Goal: Transaction & Acquisition: Purchase product/service

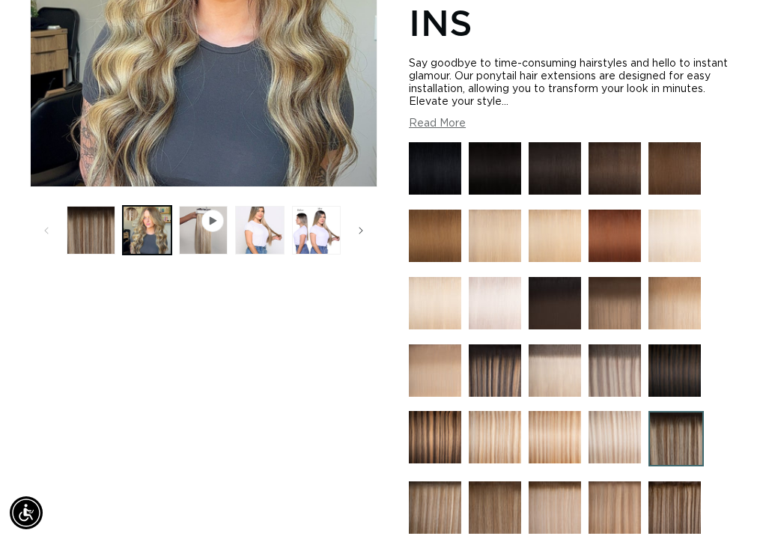
scroll to position [371, 0]
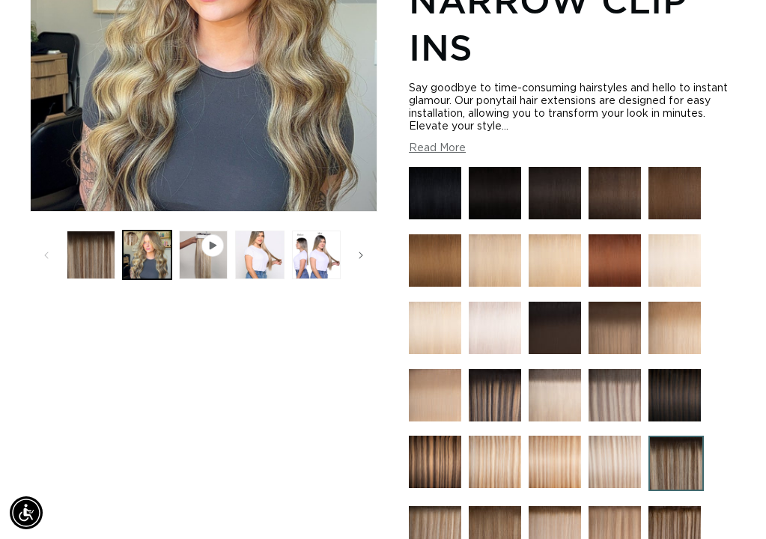
click at [622, 263] on img at bounding box center [614, 260] width 52 height 52
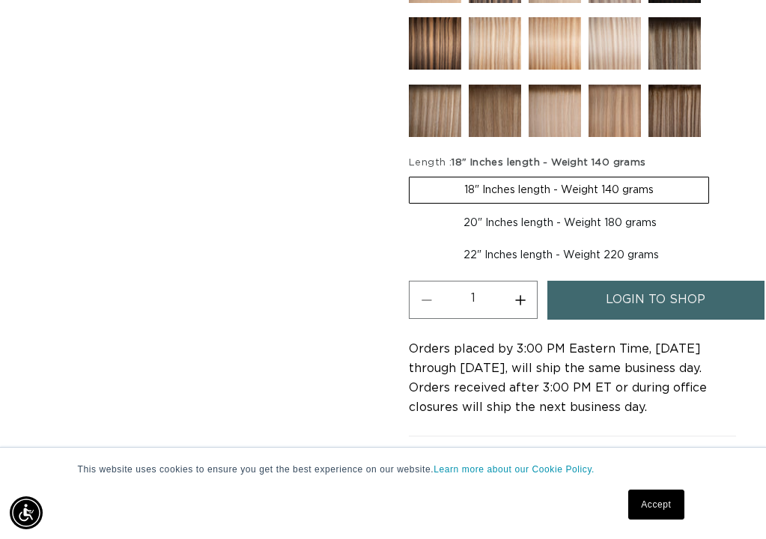
click at [537, 249] on label "22" Inches length - Weight 220 grams Variant sold out or unavailable" at bounding box center [561, 255] width 305 height 25
click at [719, 208] on input "22" Inches length - Weight 220 grams Variant sold out or unavailable" at bounding box center [719, 207] width 1 height 1
radio input "true"
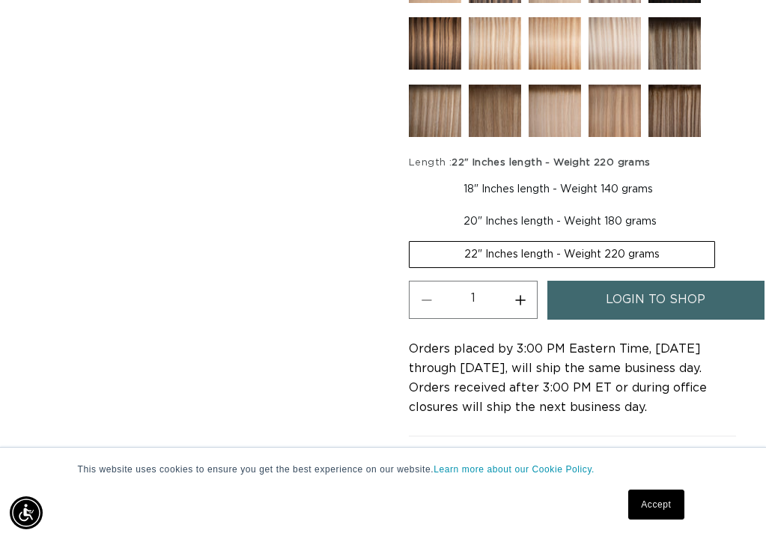
scroll to position [0, 659]
click at [589, 294] on link "login to shop" at bounding box center [655, 300] width 217 height 38
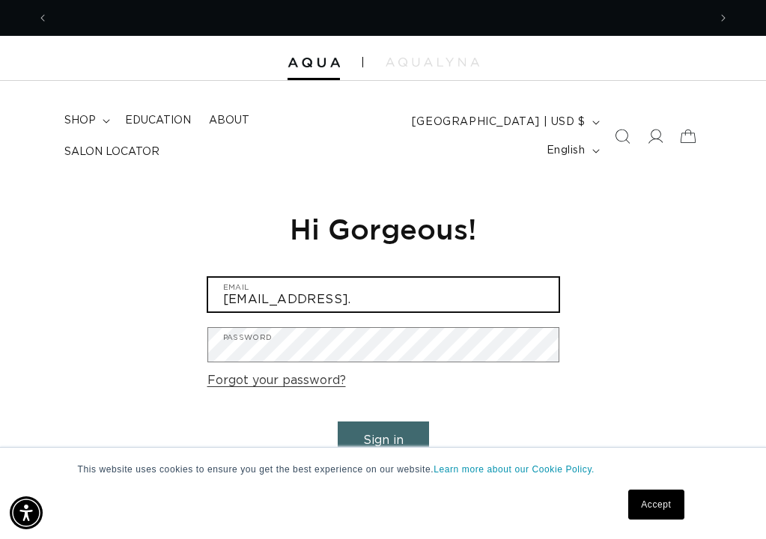
scroll to position [0, 659]
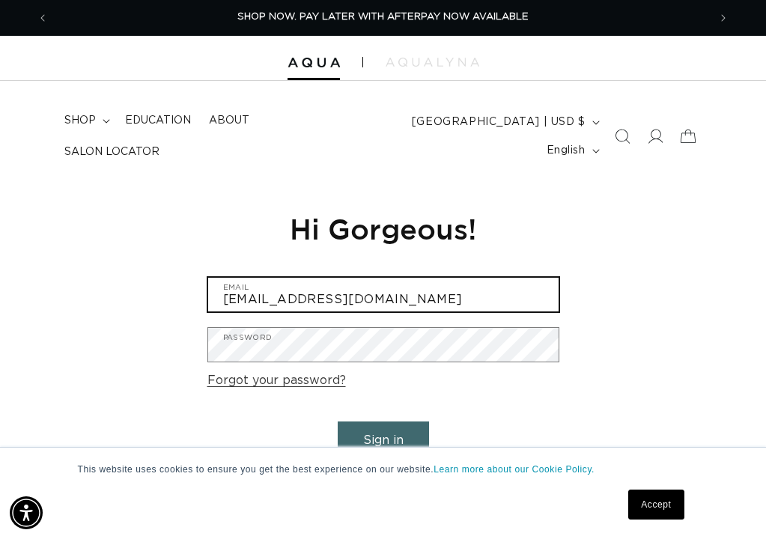
type input "[EMAIL_ADDRESS][DOMAIN_NAME]"
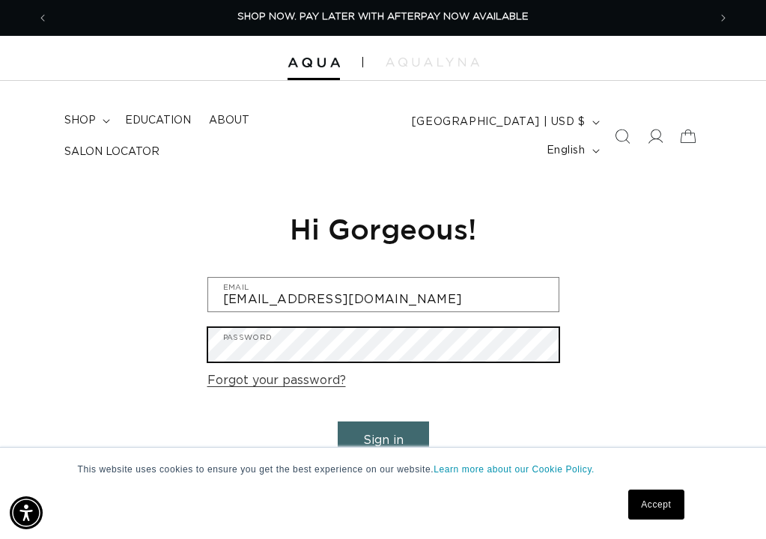
click at [383, 438] on button "Sign in" at bounding box center [383, 440] width 91 height 38
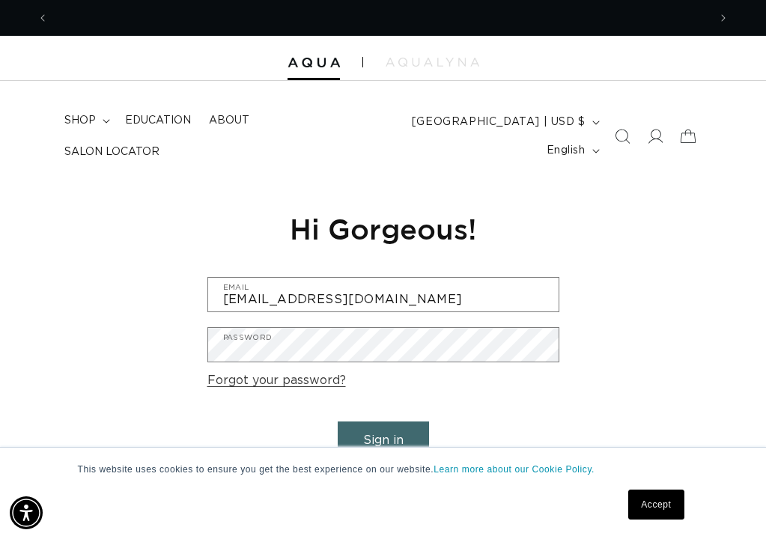
scroll to position [0, 1319]
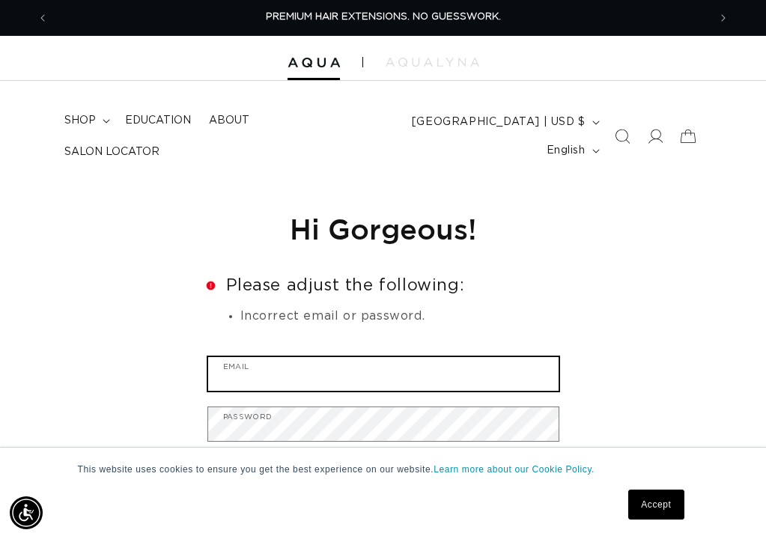
type input "[EMAIL_ADDRESS][DOMAIN_NAME]"
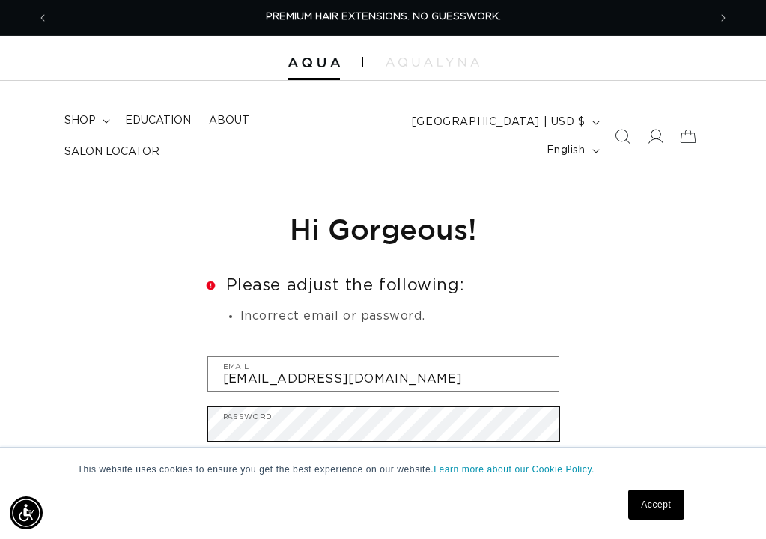
click at [383, 517] on button "Sign in" at bounding box center [383, 520] width 91 height 38
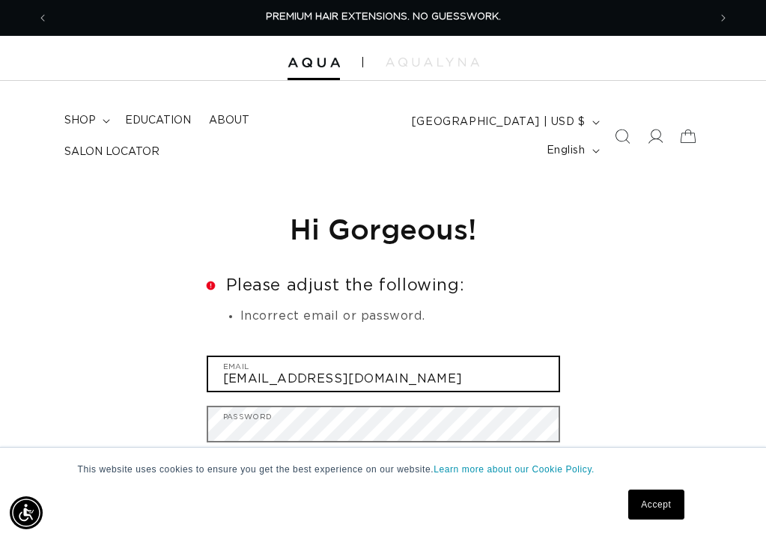
type input "[EMAIL_ADDRESS][DOMAIN_NAME]"
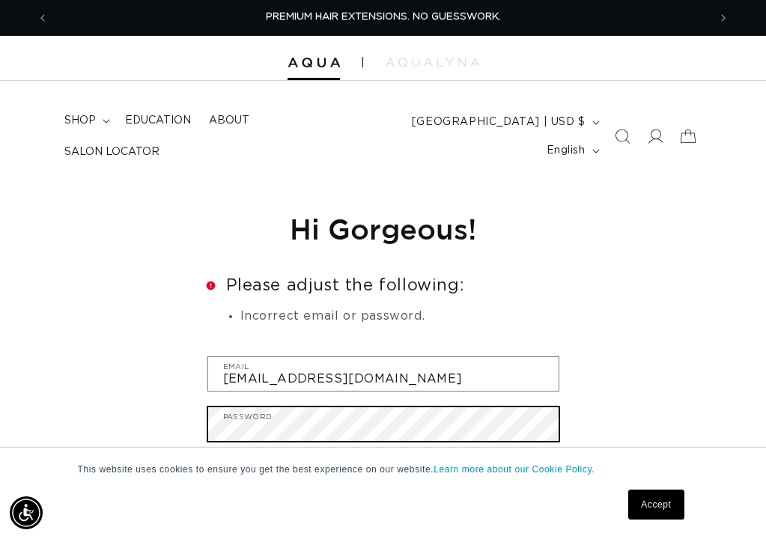
click at [383, 517] on button "Sign in" at bounding box center [383, 520] width 91 height 38
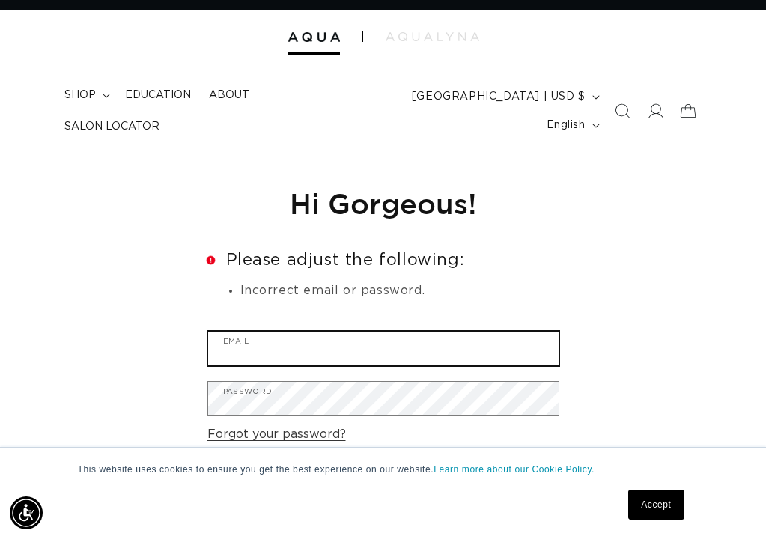
scroll to position [25, 0]
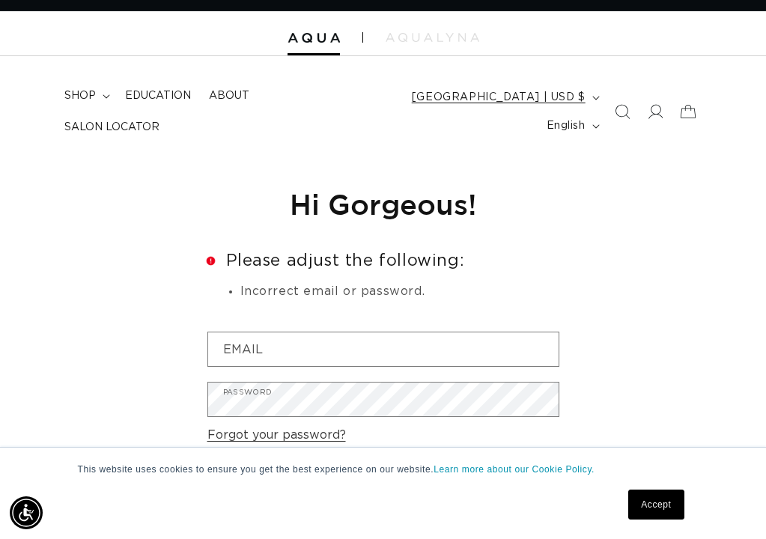
click at [564, 93] on span "[GEOGRAPHIC_DATA] | USD $" at bounding box center [499, 98] width 174 height 16
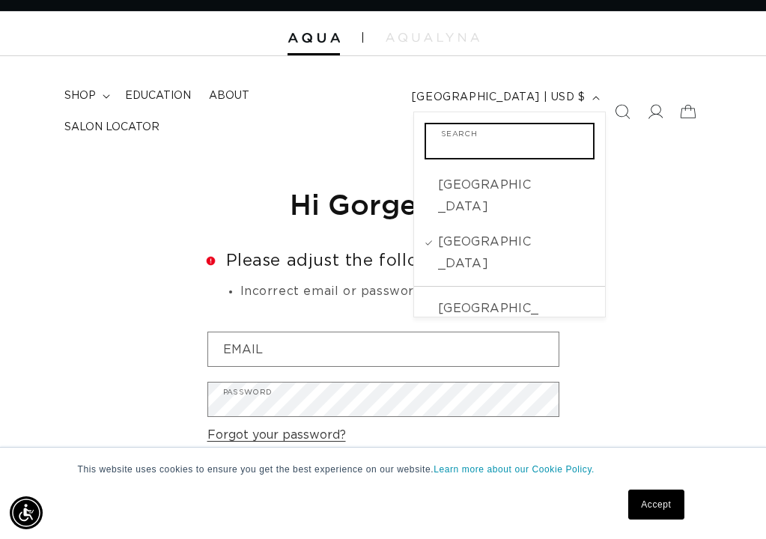
scroll to position [0, 1319]
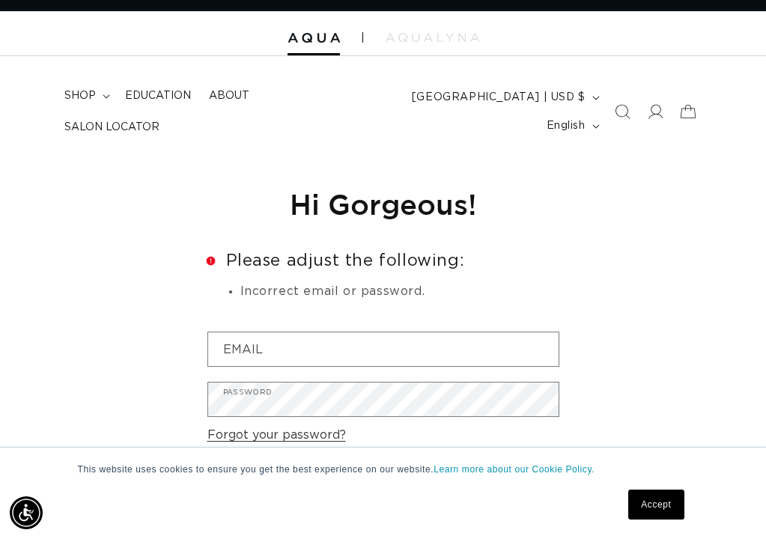
click at [352, 98] on ul "shop FEATURED Last Chance SHOP BY SYSTEM Q Weft Machine Weft Hand Tied Weft EXP…" at bounding box center [211, 111] width 312 height 63
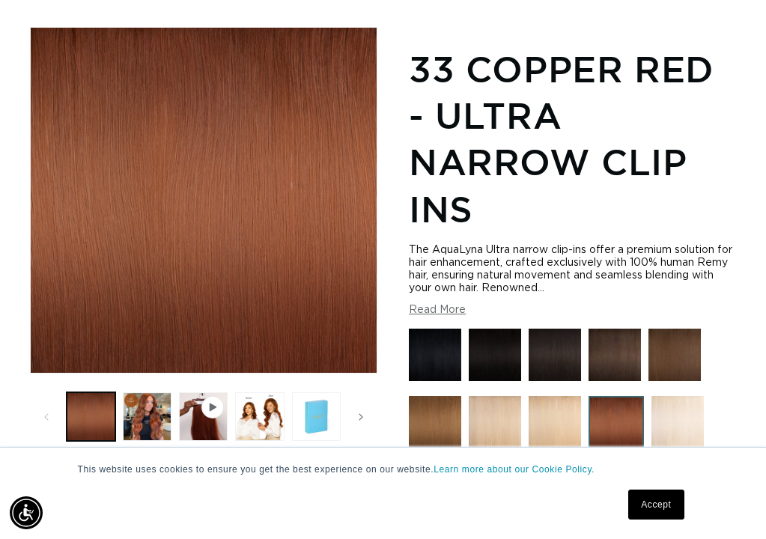
scroll to position [0, 659]
click at [634, 503] on link "Accept" at bounding box center [655, 505] width 55 height 30
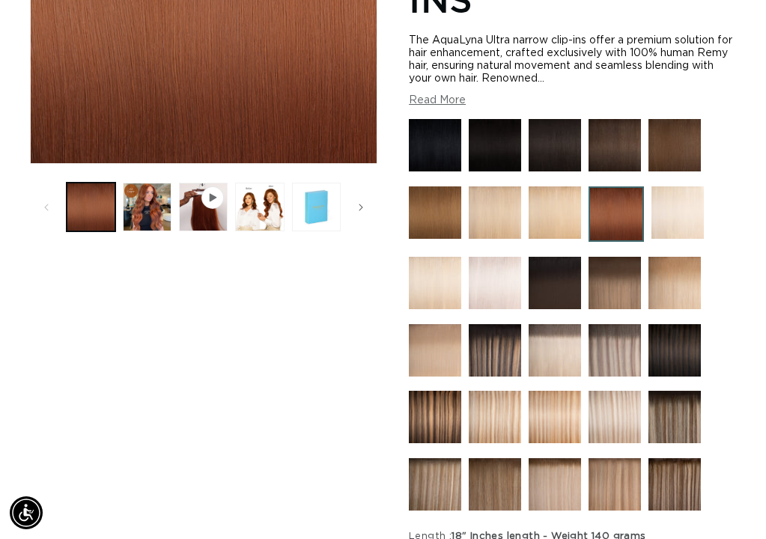
click at [603, 226] on img at bounding box center [615, 213] width 55 height 55
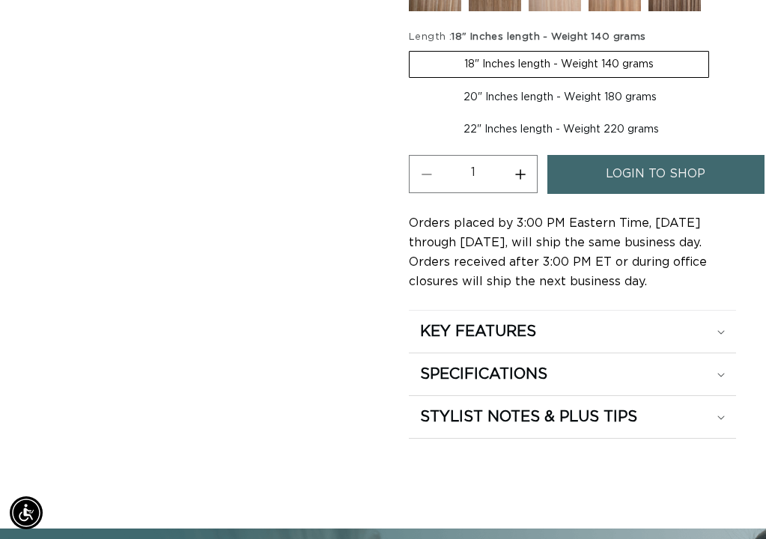
click at [639, 180] on span "login to shop" at bounding box center [656, 174] width 100 height 38
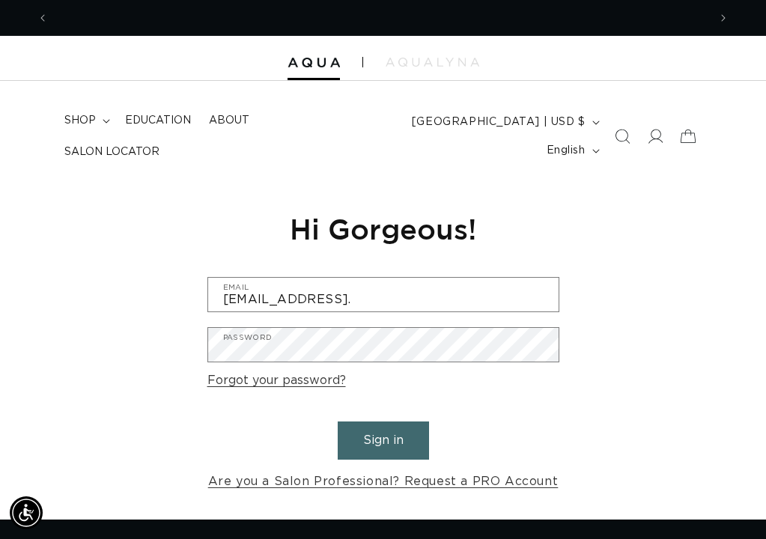
scroll to position [0, 659]
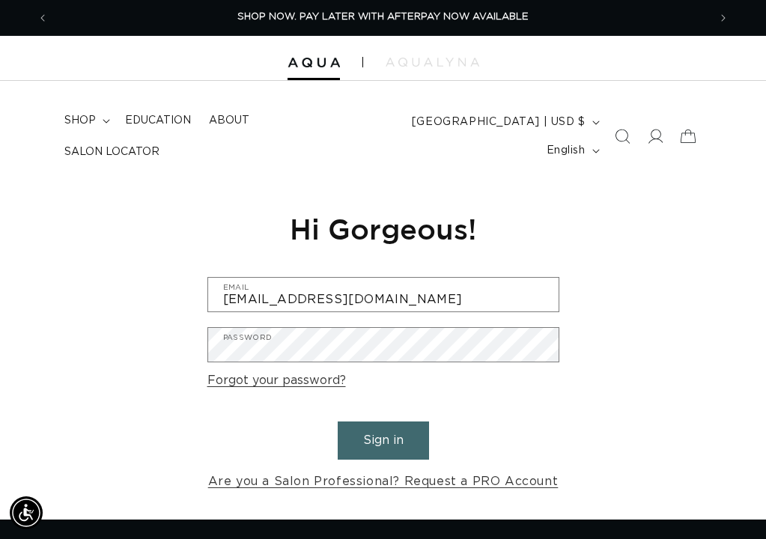
type input "[EMAIL_ADDRESS][DOMAIN_NAME]"
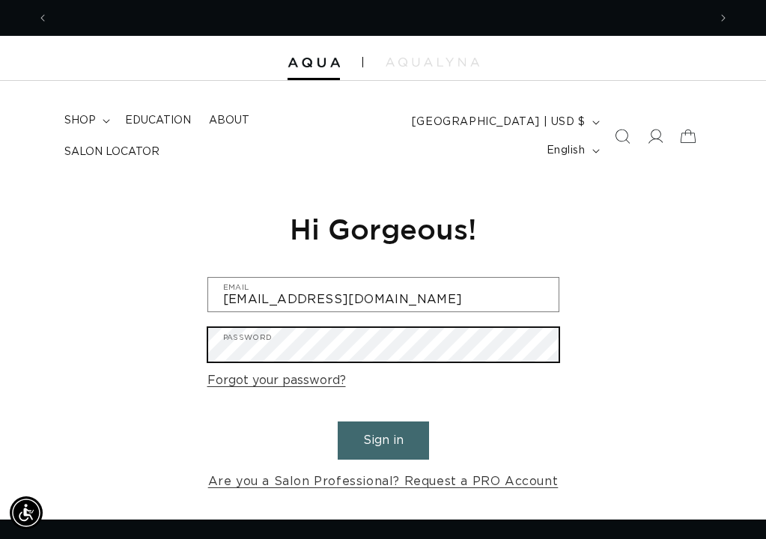
scroll to position [0, 0]
click at [383, 438] on button "Sign in" at bounding box center [383, 440] width 91 height 38
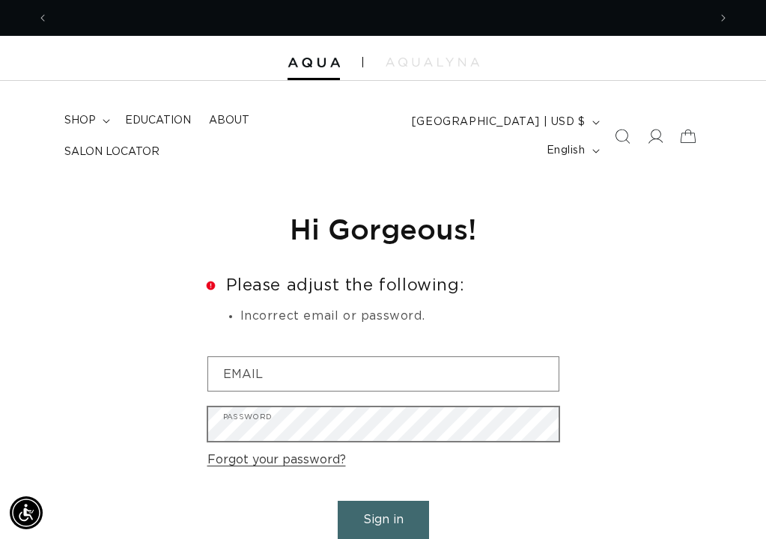
scroll to position [0, 659]
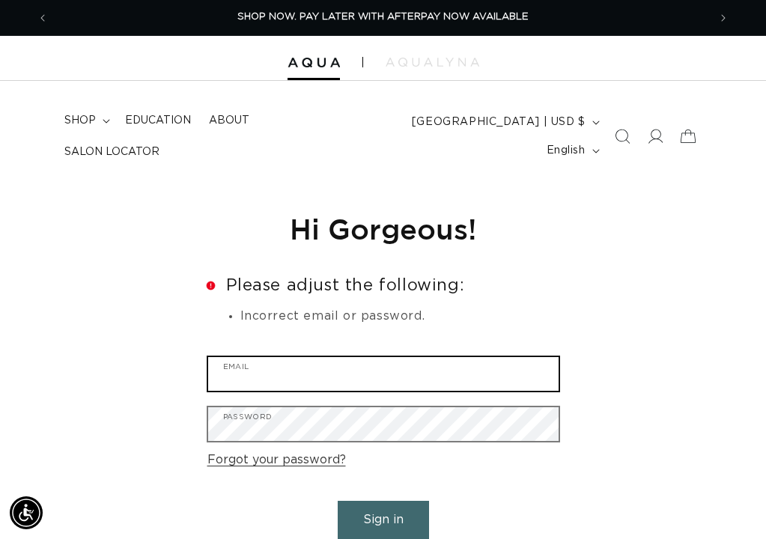
type input "swansonmorgan5@gmail.com"
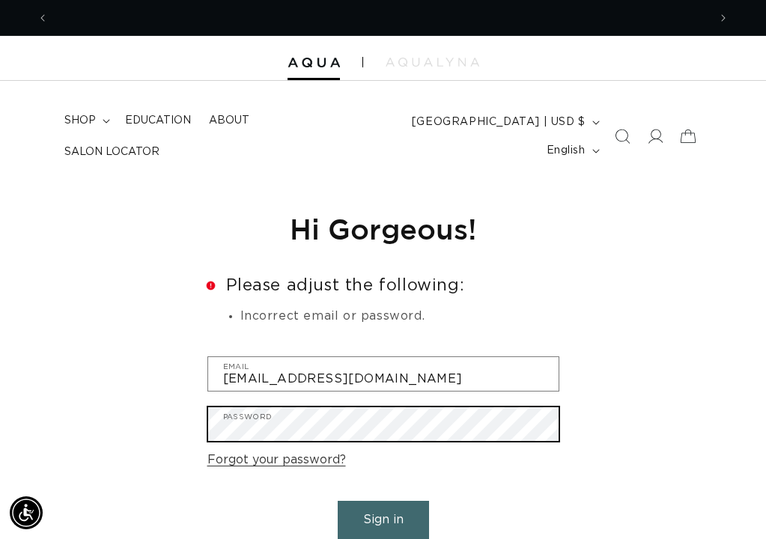
scroll to position [0, 1319]
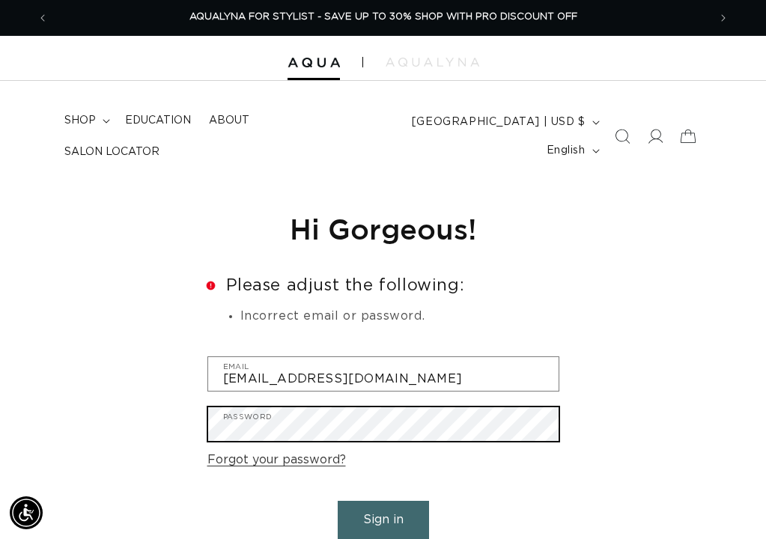
click at [383, 517] on button "Sign in" at bounding box center [383, 520] width 91 height 38
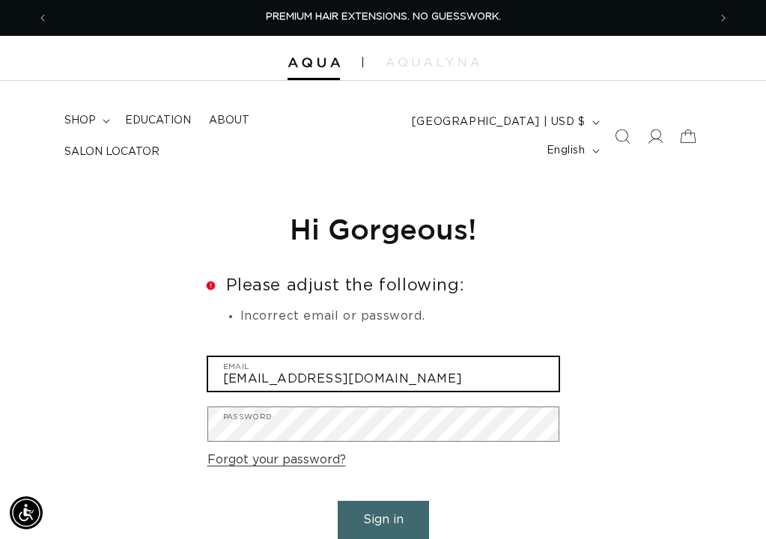
type input "swansonmorgan@gmail.com"
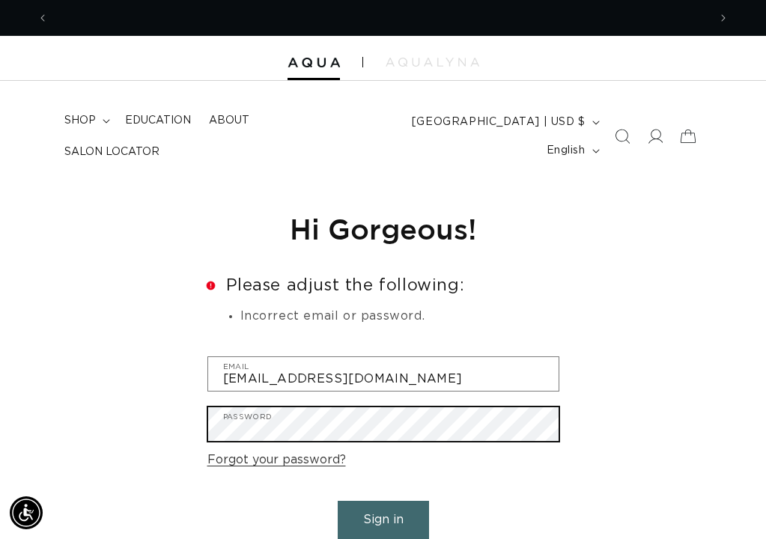
scroll to position [0, 659]
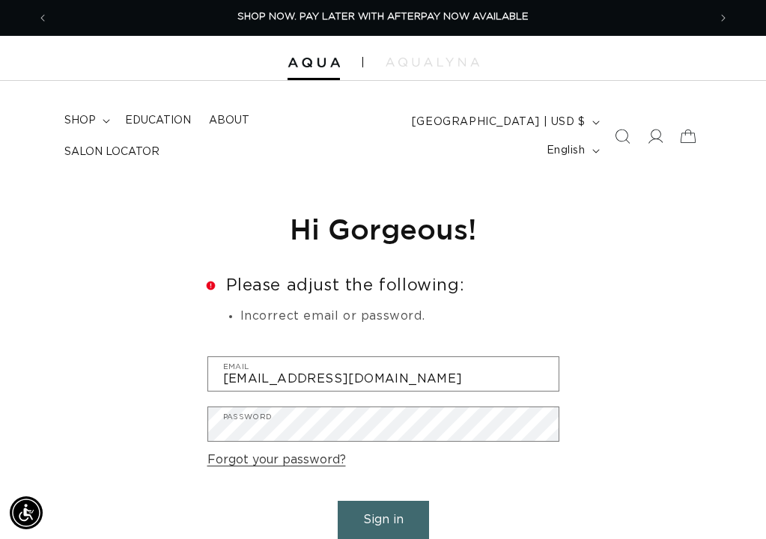
click at [420, 505] on button "Sign in" at bounding box center [383, 520] width 91 height 38
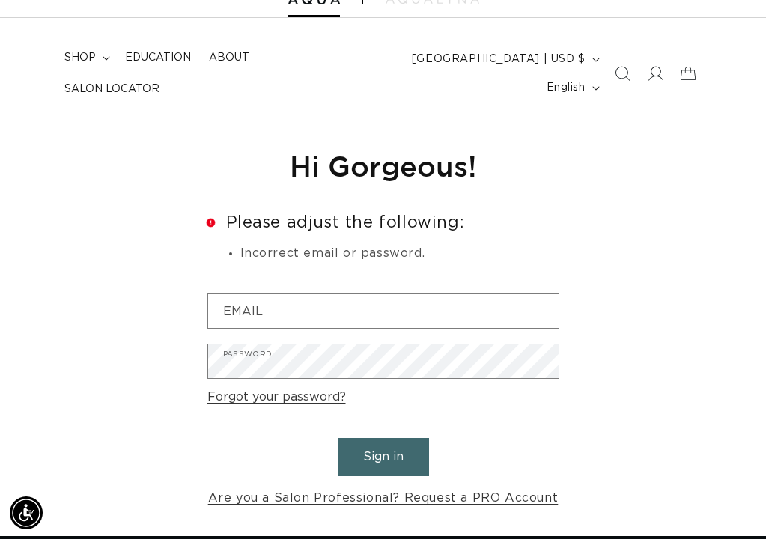
scroll to position [0, 659]
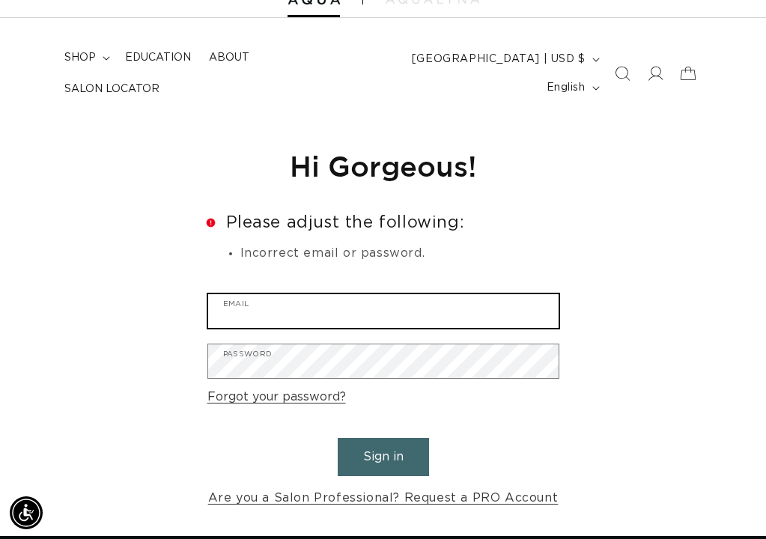
type input "[EMAIL_ADDRESS][DOMAIN_NAME]"
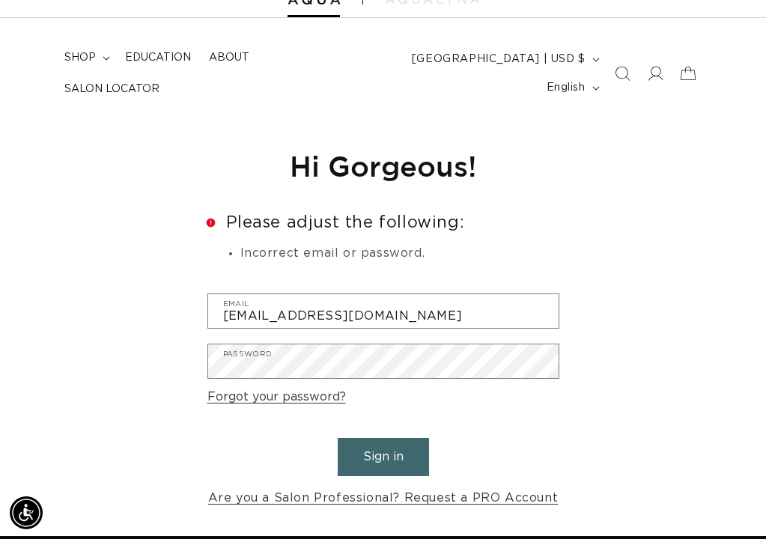
click at [365, 449] on button "Sign in" at bounding box center [383, 457] width 91 height 38
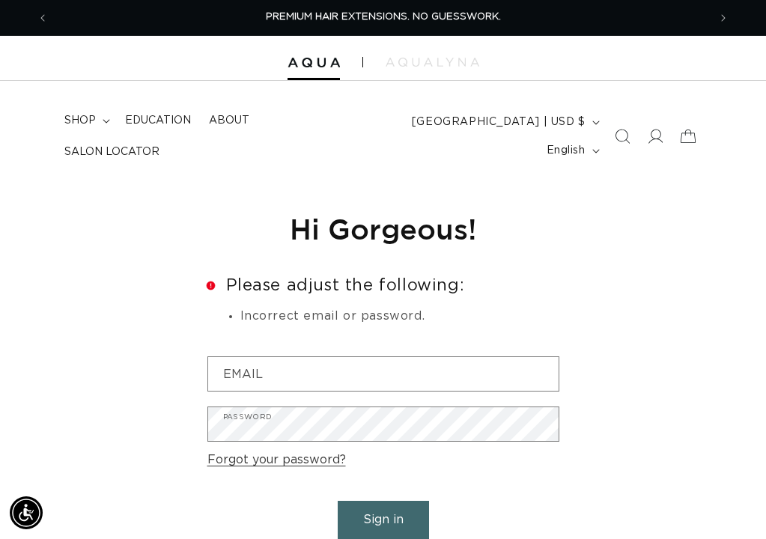
click at [484, 325] on form "Error Please adjust the following: Incorrect email or password. Email Password …" at bounding box center [383, 424] width 352 height 295
click at [403, 104] on header "FEATURED Last Chance SHOP BY SYSTEM Q Weft Hand Tied Weft Machine Weft Tape In …" at bounding box center [383, 132] width 766 height 102
click at [161, 112] on link "Education" at bounding box center [158, 120] width 84 height 31
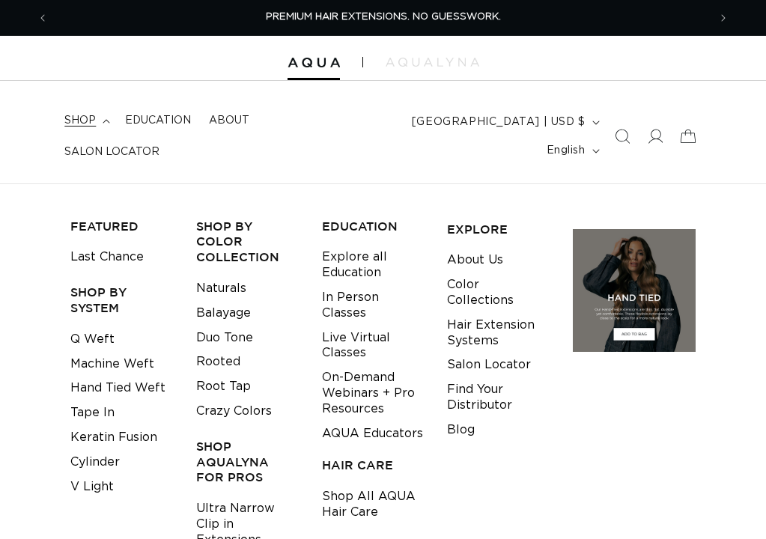
click at [96, 112] on summary "shop" at bounding box center [85, 120] width 61 height 31
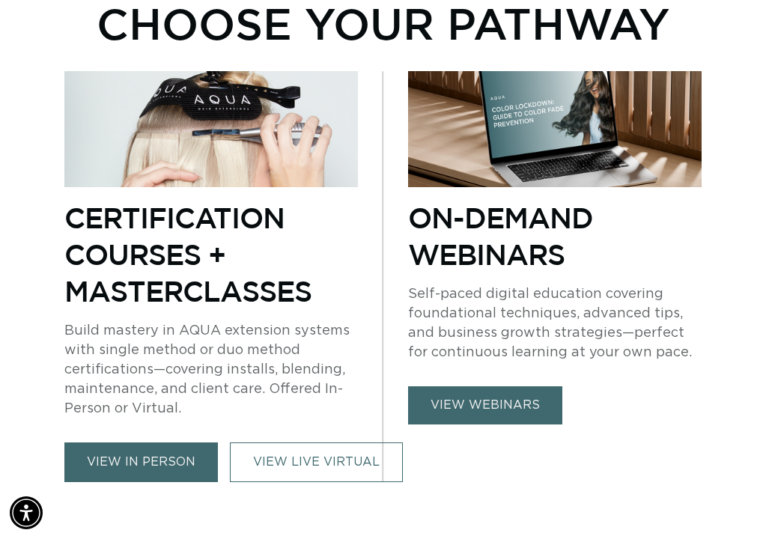
scroll to position [889, 0]
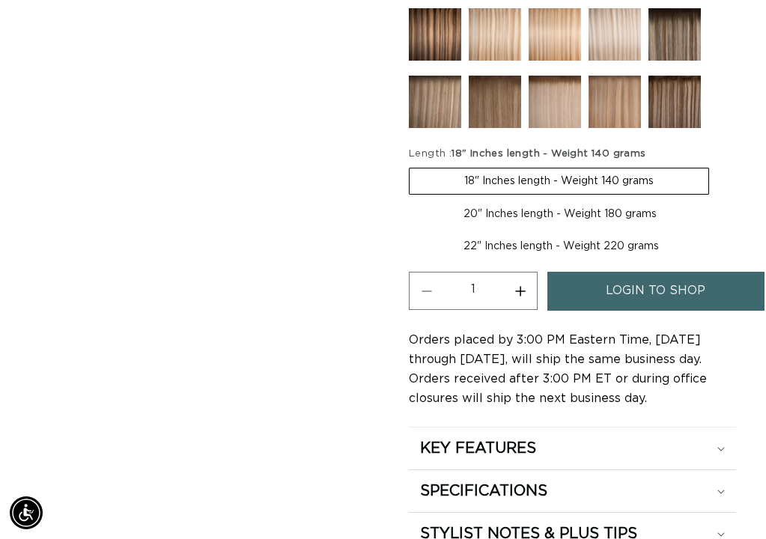
scroll to position [804, 0]
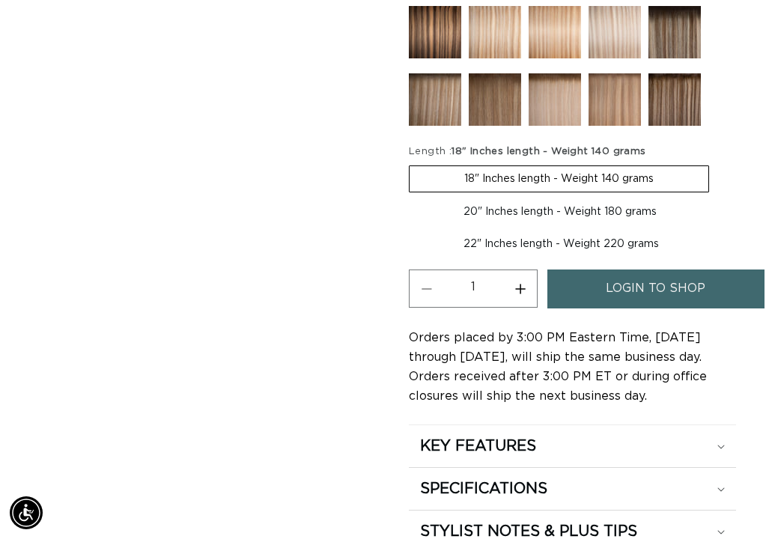
click at [483, 246] on label "22" Inches length - Weight 220 grams Variant sold out or unavailable" at bounding box center [561, 243] width 305 height 25
click at [719, 197] on input "22" Inches length - Weight 220 grams Variant sold out or unavailable" at bounding box center [719, 196] width 1 height 1
radio input "true"
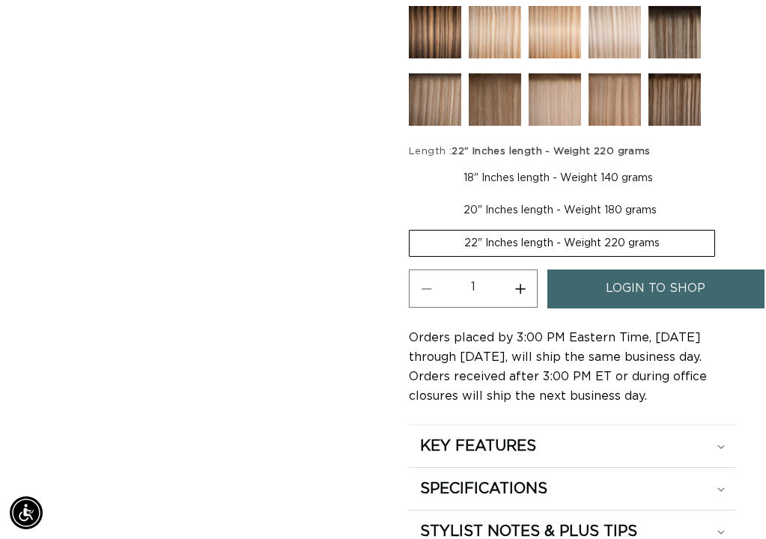
scroll to position [0, 1319]
click at [522, 293] on button "Increase quantity for 33 Copper Red - Ultra Narrow Clip Ins" at bounding box center [520, 288] width 34 height 38
type input "2"
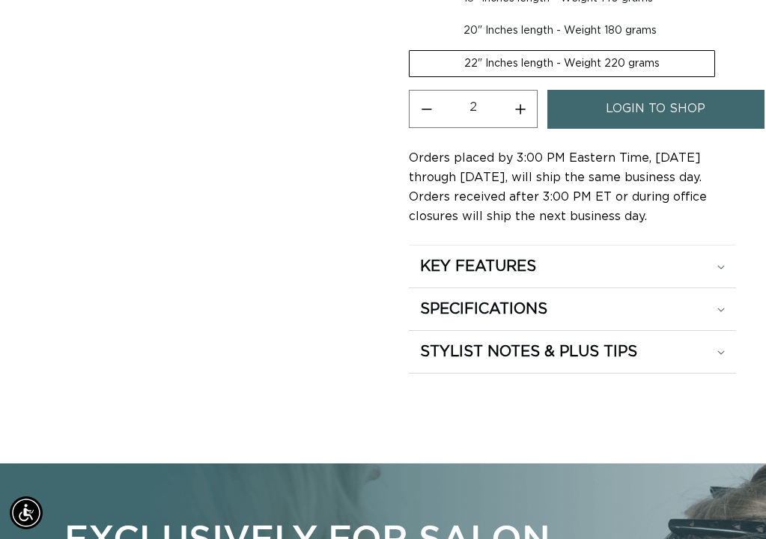
scroll to position [0, 659]
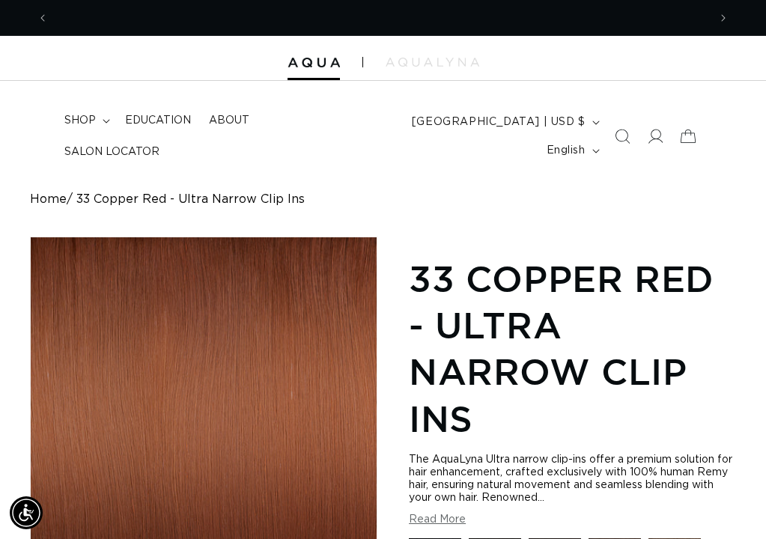
scroll to position [0, 0]
click at [656, 135] on icon at bounding box center [655, 137] width 16 height 16
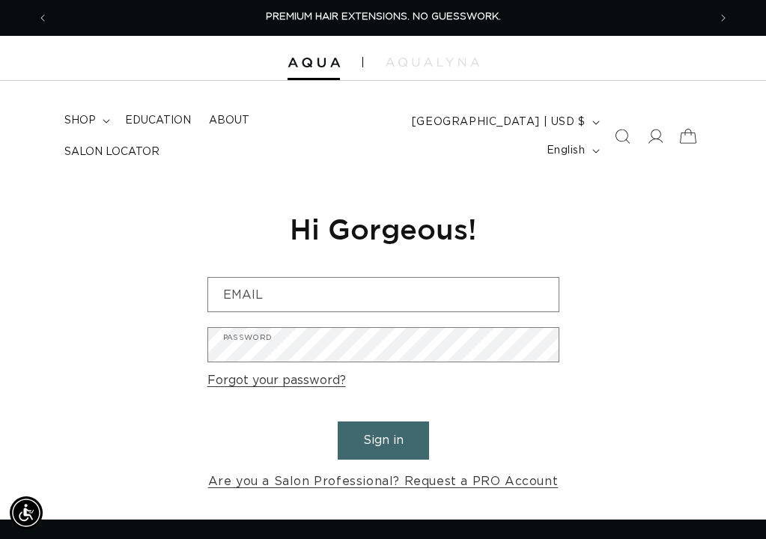
click at [691, 138] on icon at bounding box center [687, 136] width 35 height 35
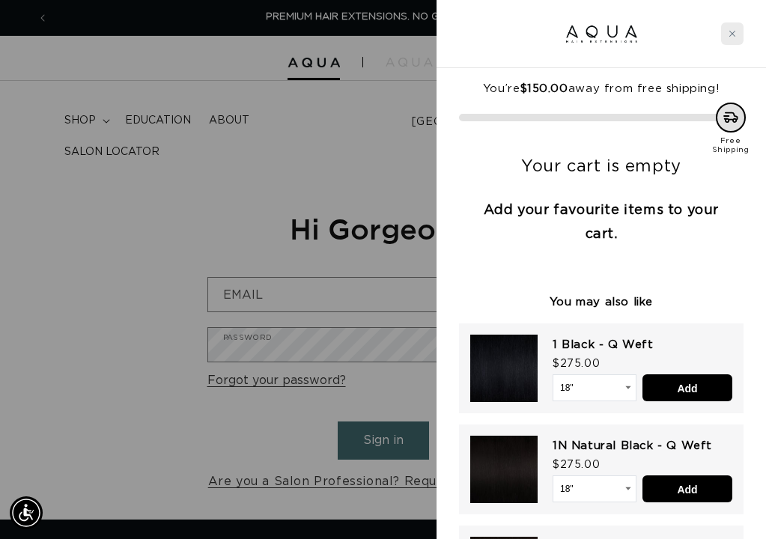
click at [735, 31] on icon "Close cart" at bounding box center [731, 33] width 7 height 7
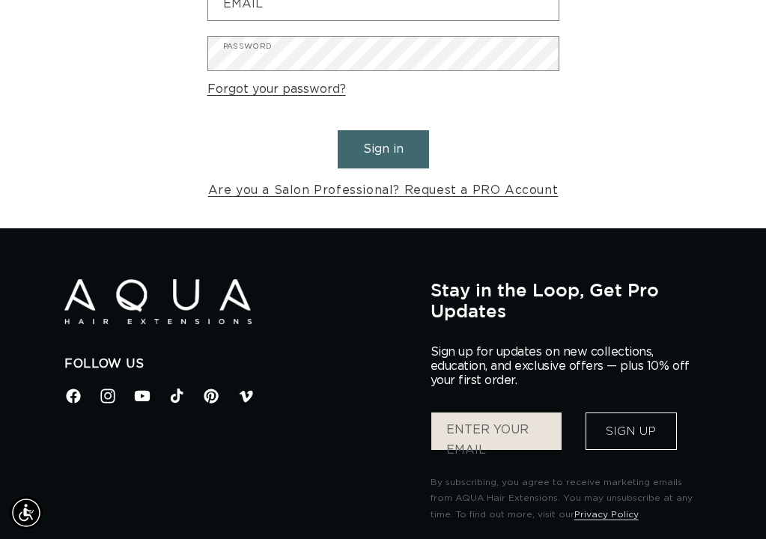
scroll to position [0, 659]
type input "[EMAIL_ADDRESS][DOMAIN_NAME]"
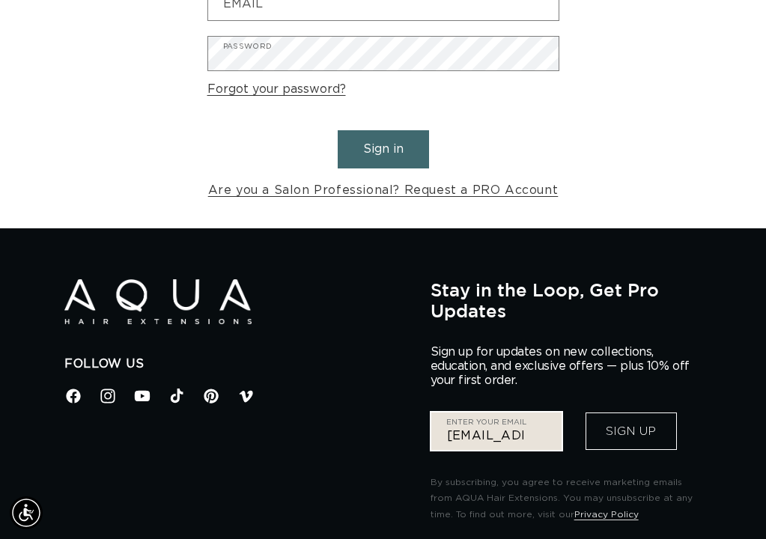
click at [630, 428] on button "Sign Up" at bounding box center [630, 430] width 91 height 37
click at [627, 435] on button "Sign Up" at bounding box center [630, 430] width 91 height 37
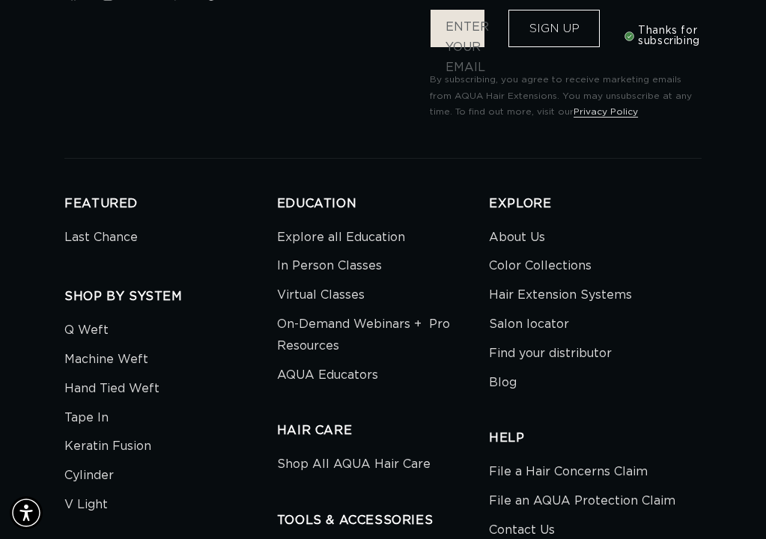
scroll to position [6075, 0]
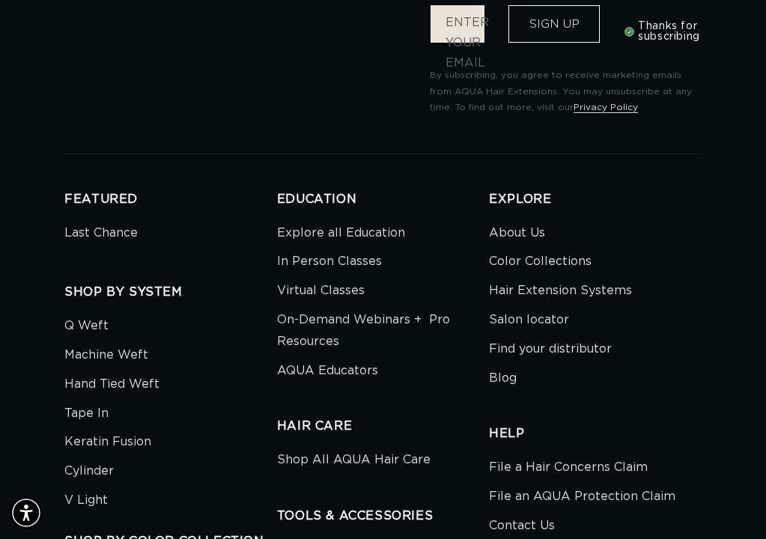
drag, startPoint x: 646, startPoint y: 263, endPoint x: 609, endPoint y: 246, distance: 41.2
click at [644, 263] on li "Color Collections" at bounding box center [589, 261] width 201 height 29
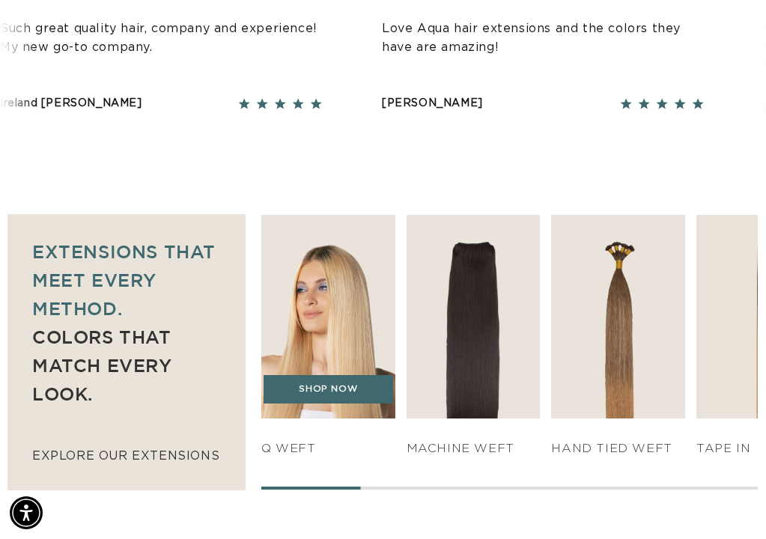
scroll to position [870, 1]
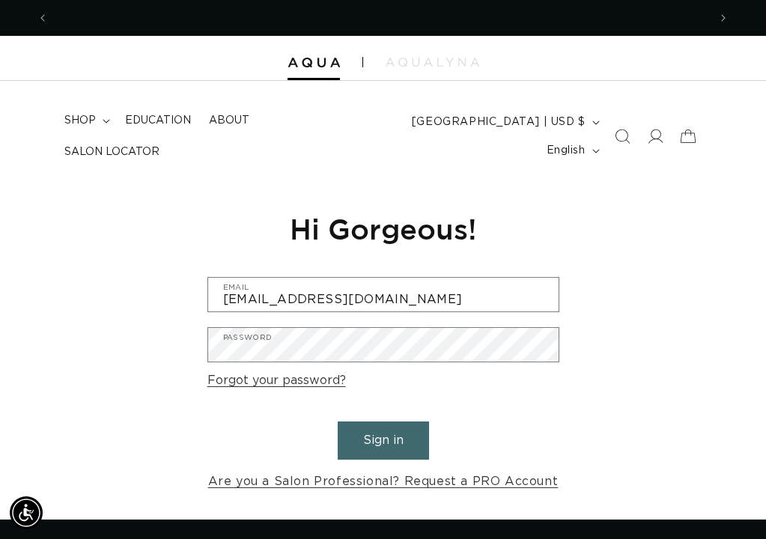
scroll to position [0, 659]
type input "swansonmorgan5@gmail.com"
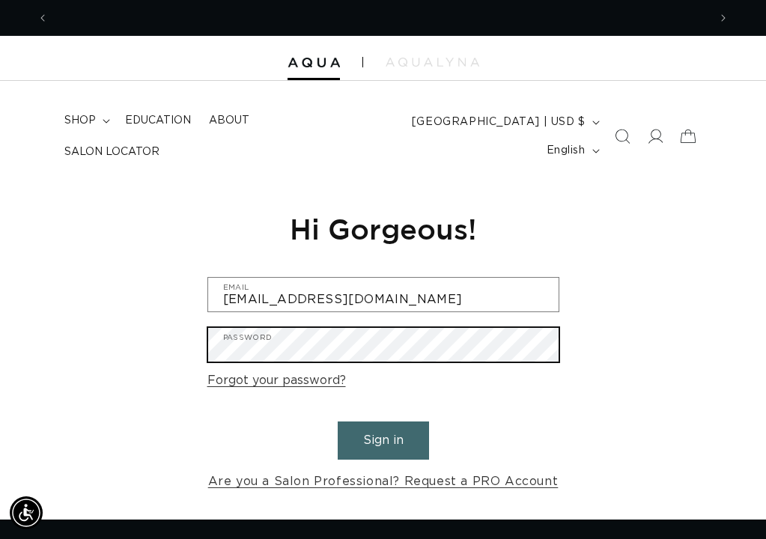
scroll to position [0, 1319]
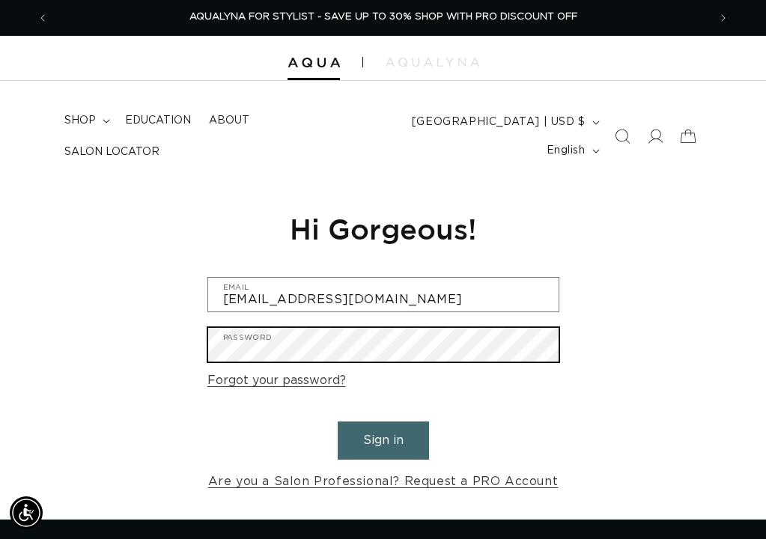
click at [383, 438] on button "Sign in" at bounding box center [383, 440] width 91 height 38
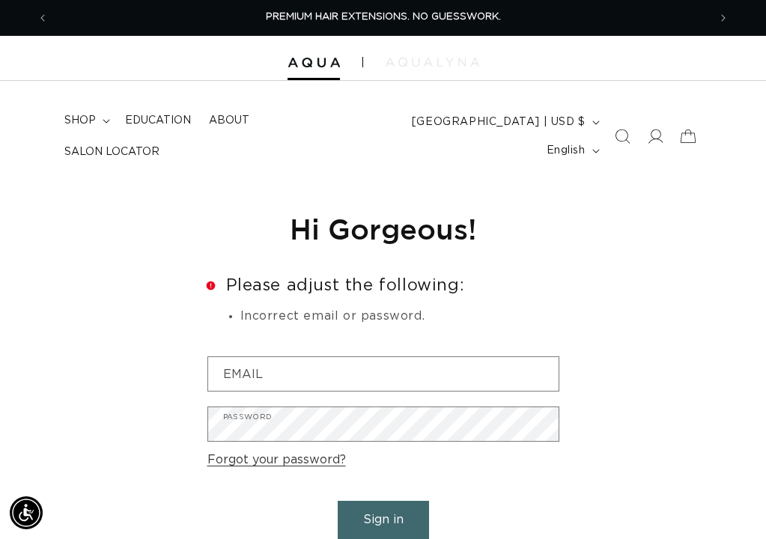
click at [433, 61] on img at bounding box center [433, 62] width 94 height 9
